Goal: Task Accomplishment & Management: Manage account settings

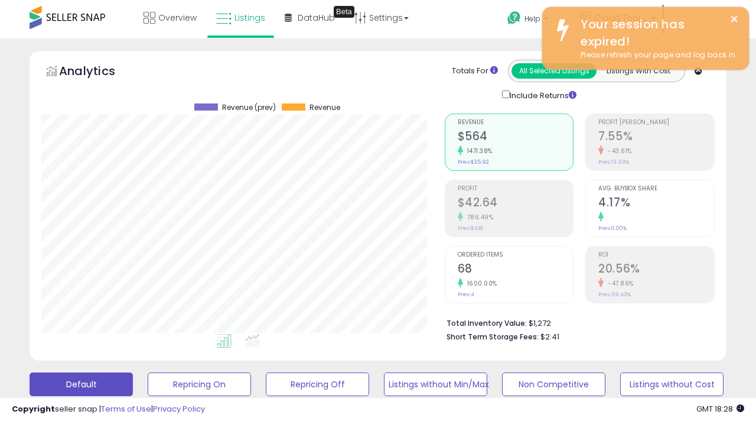
scroll to position [242, 403]
